Goal: Task Accomplishment & Management: Use online tool/utility

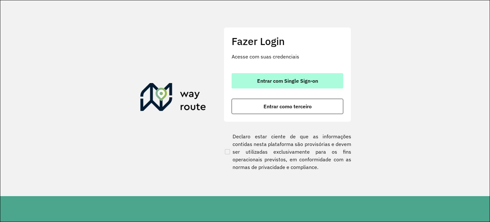
click at [293, 80] on font "Entrar com Single Sign-on" at bounding box center [287, 80] width 61 height 6
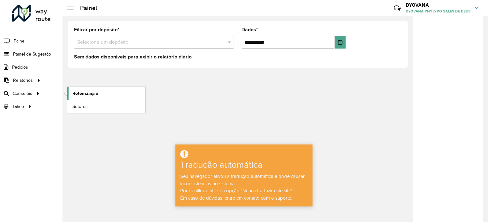
click at [84, 95] on font "Roteirização" at bounding box center [85, 93] width 26 height 5
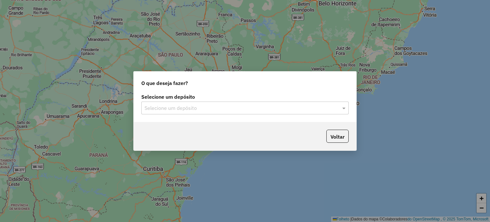
click at [209, 106] on input "text" at bounding box center [238, 108] width 188 height 8
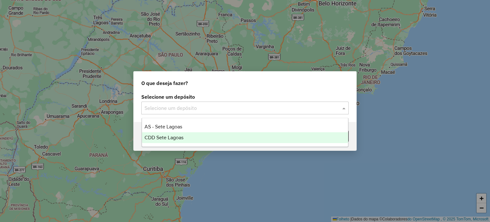
click at [177, 138] on font "CDD Sete Lagoas" at bounding box center [163, 137] width 39 height 5
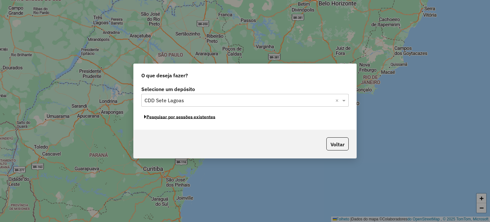
click at [168, 118] on font "Pesquisar por sessões existentes" at bounding box center [180, 117] width 69 height 6
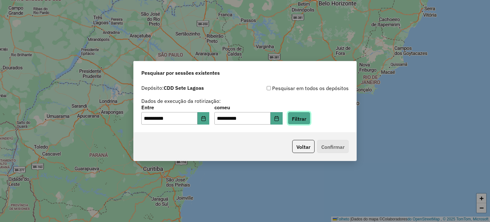
click at [306, 121] on font "Filtrar" at bounding box center [299, 118] width 14 height 6
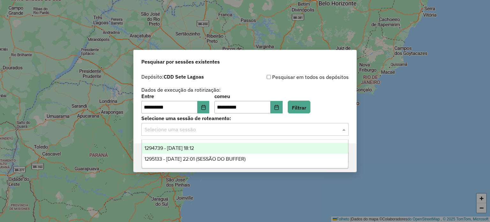
drag, startPoint x: 215, startPoint y: 130, endPoint x: 213, endPoint y: 134, distance: 4.6
click at [215, 130] on input "text" at bounding box center [238, 130] width 188 height 8
